Goal: Information Seeking & Learning: Learn about a topic

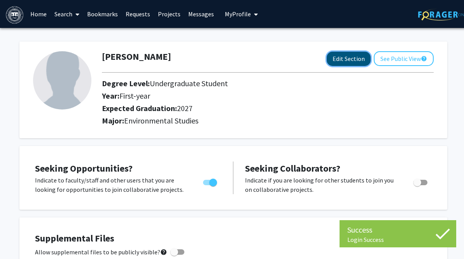
click at [337, 60] on button "Edit Section" at bounding box center [349, 59] width 44 height 14
select select "first-year"
select select "2027"
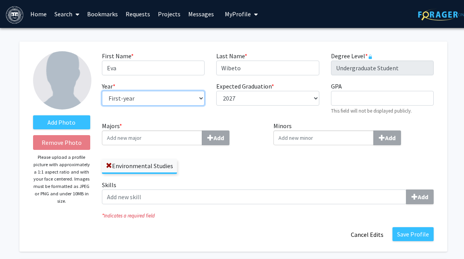
click at [160, 100] on select "--- First-year Sophomore Junior Senior Postbaccalaureate Certificate" at bounding box center [153, 98] width 103 height 15
select select "junior"
click at [102, 91] on select "--- First-year Sophomore Junior Senior Postbaccalaureate Certificate" at bounding box center [153, 98] width 103 height 15
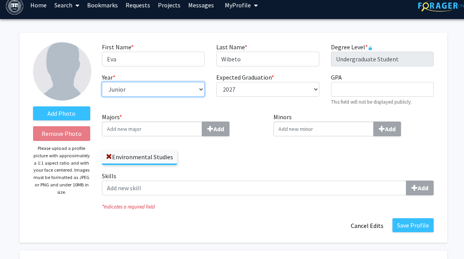
scroll to position [14, 0]
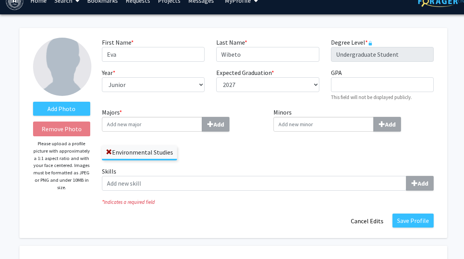
click at [256, 124] on div "Add" at bounding box center [182, 124] width 160 height 15
click at [202, 124] on input "Majors * Add" at bounding box center [152, 124] width 100 height 15
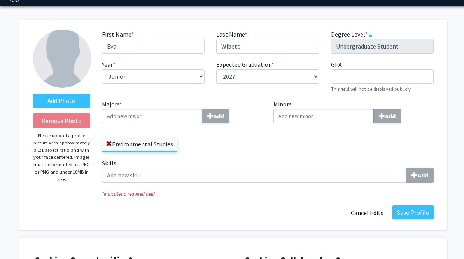
scroll to position [28, 0]
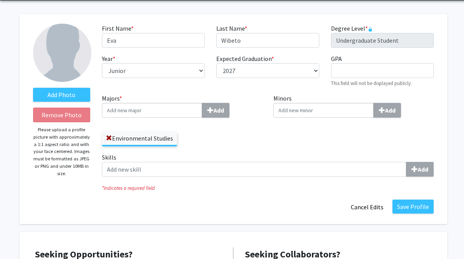
click at [293, 137] on div "Minors Add" at bounding box center [354, 123] width 172 height 59
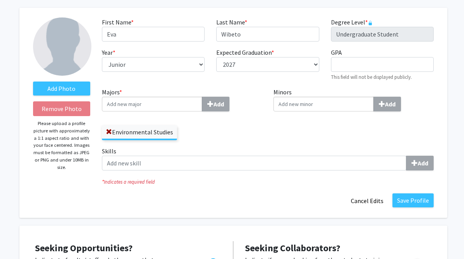
scroll to position [33, 0]
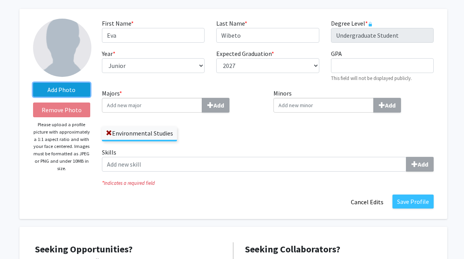
click at [73, 90] on label "Add Photo" at bounding box center [61, 90] width 57 height 14
click at [0, 0] on input "Add Photo" at bounding box center [0, 0] width 0 height 0
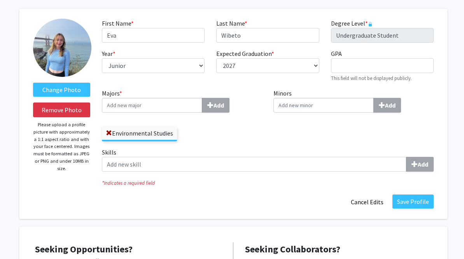
click at [70, 52] on img at bounding box center [62, 48] width 58 height 58
click at [65, 108] on button "Remove Photo" at bounding box center [61, 110] width 57 height 15
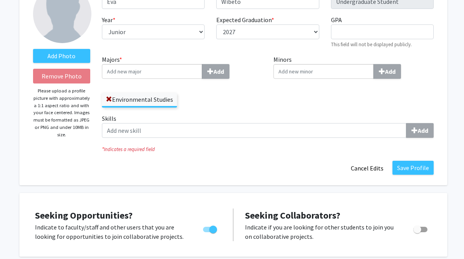
scroll to position [84, 0]
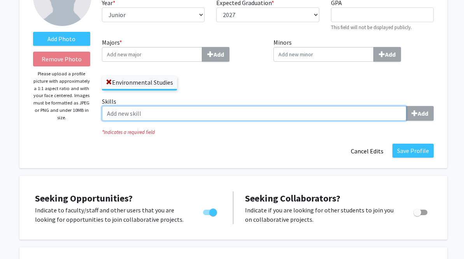
click at [233, 111] on input "Skills Add" at bounding box center [254, 113] width 304 height 15
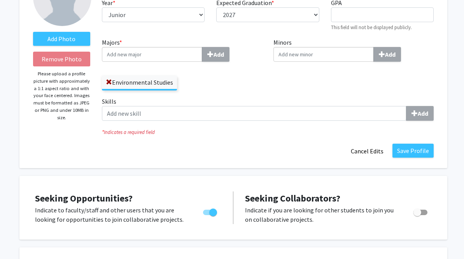
click at [236, 96] on div "Majors * Add Environmental Studies" at bounding box center [182, 67] width 172 height 59
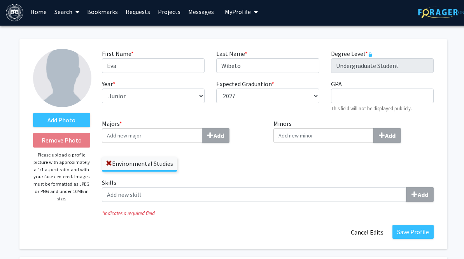
scroll to position [0, 0]
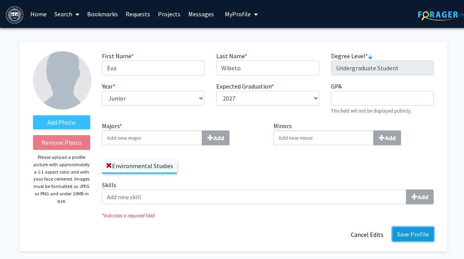
click at [411, 236] on button "Save Profile" at bounding box center [412, 234] width 41 height 14
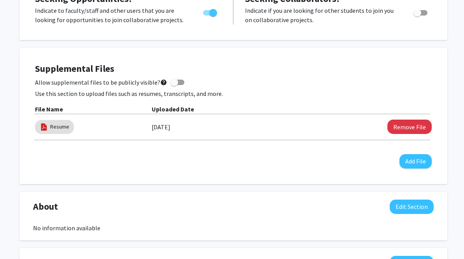
scroll to position [170, 0]
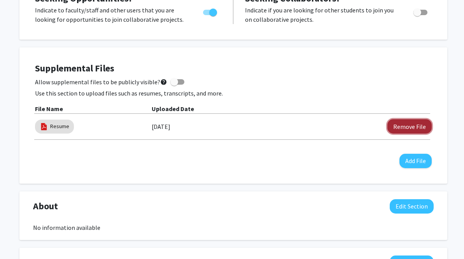
click at [395, 128] on button "Remove File" at bounding box center [409, 126] width 44 height 14
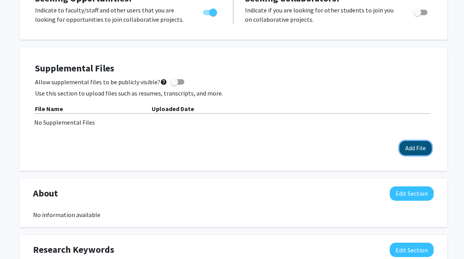
click at [417, 152] on button "Add File" at bounding box center [415, 148] width 32 height 14
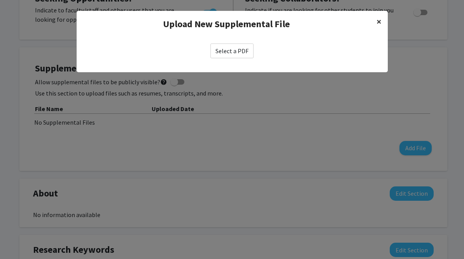
click at [378, 20] on span "×" at bounding box center [378, 22] width 5 height 12
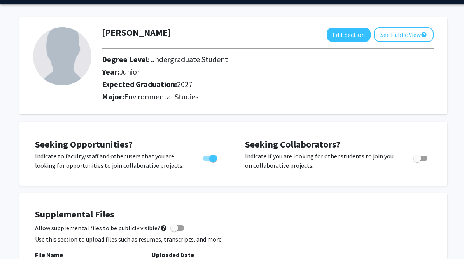
scroll to position [0, 0]
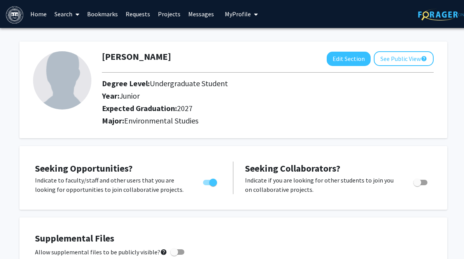
click at [167, 14] on link "Projects" at bounding box center [169, 13] width 30 height 27
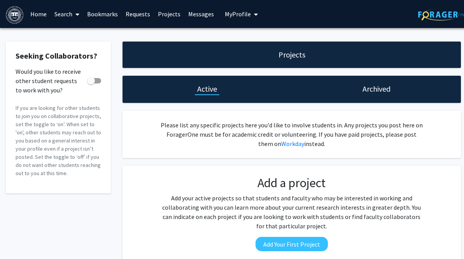
click at [63, 15] on link "Search" at bounding box center [67, 13] width 33 height 27
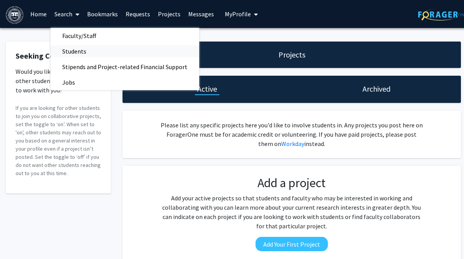
click at [71, 47] on span "Students" at bounding box center [74, 52] width 47 height 16
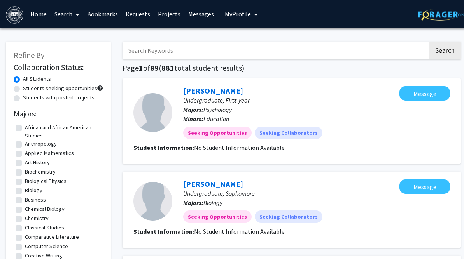
click at [70, 14] on link "Search" at bounding box center [67, 13] width 33 height 27
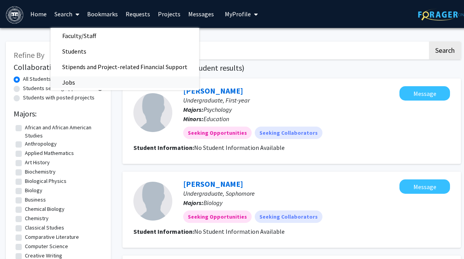
click at [77, 79] on span "Jobs" at bounding box center [69, 83] width 36 height 16
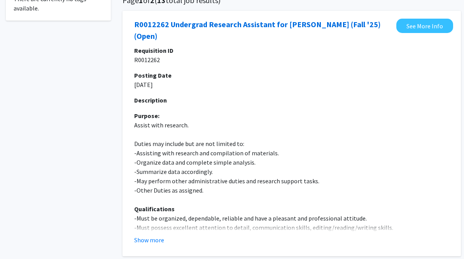
scroll to position [90, 0]
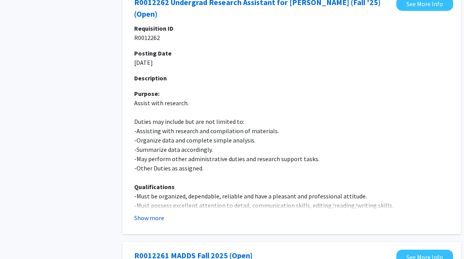
click at [151, 217] on button "Show more" at bounding box center [149, 217] width 30 height 9
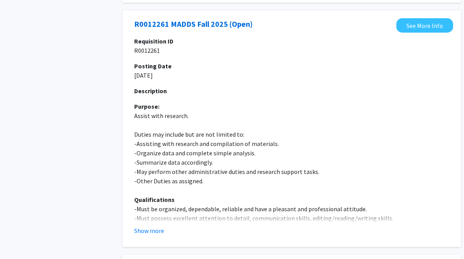
scroll to position [514, 0]
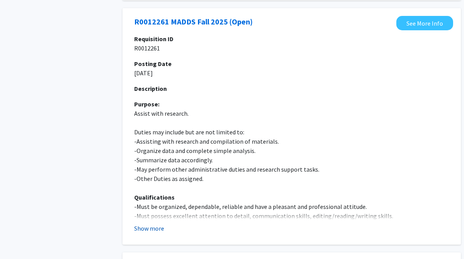
click at [155, 227] on button "Show more" at bounding box center [149, 228] width 30 height 9
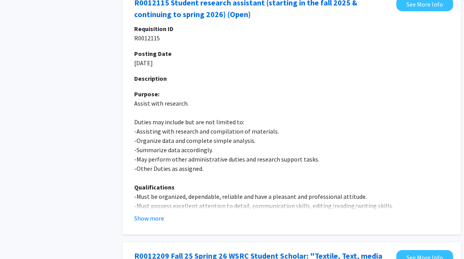
scroll to position [983, 0]
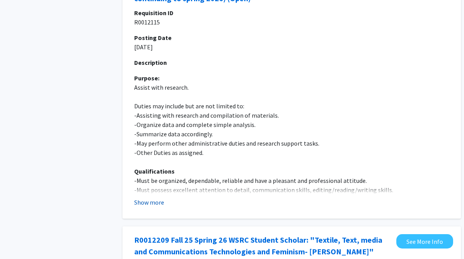
click at [146, 205] on button "Show more" at bounding box center [149, 202] width 30 height 9
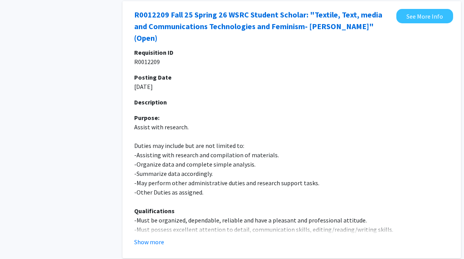
scroll to position [1403, 0]
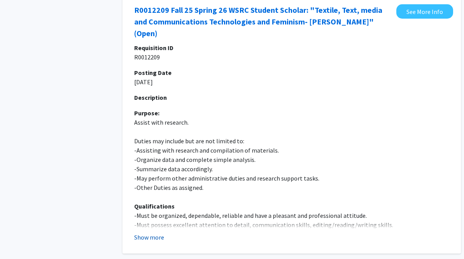
click at [139, 233] on button "Show more" at bounding box center [149, 237] width 30 height 9
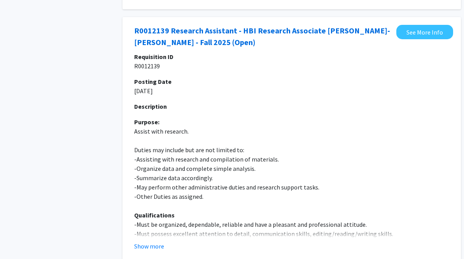
scroll to position [2888, 0]
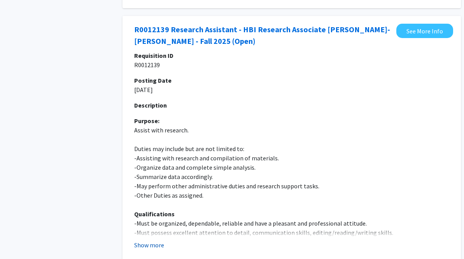
click at [153, 241] on button "Show more" at bounding box center [149, 245] width 30 height 9
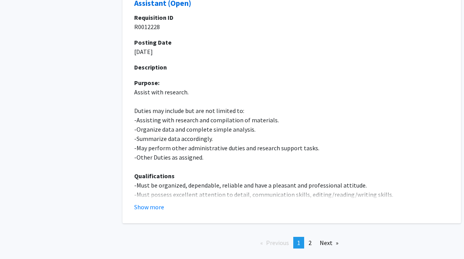
scroll to position [3394, 0]
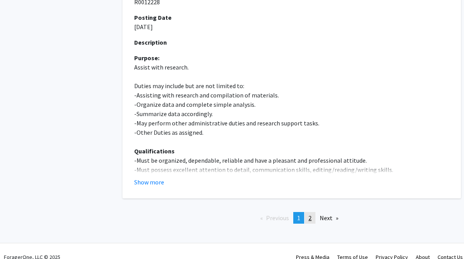
click at [311, 214] on span "2" at bounding box center [309, 218] width 3 height 8
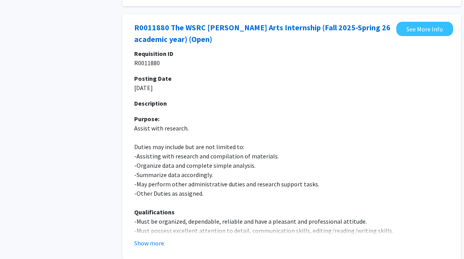
scroll to position [324, 0]
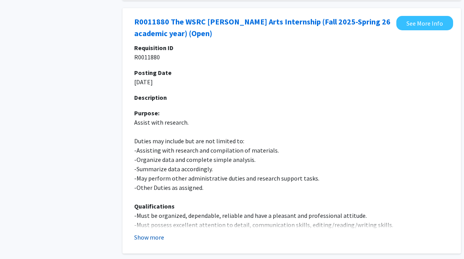
click at [149, 238] on button "Show more" at bounding box center [149, 237] width 30 height 9
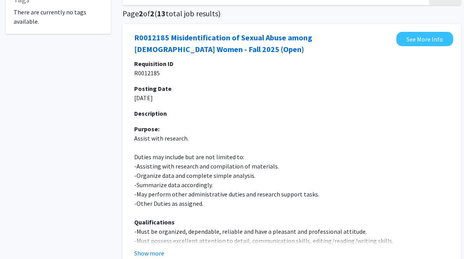
scroll to position [0, 0]
